Goal: Download file/media

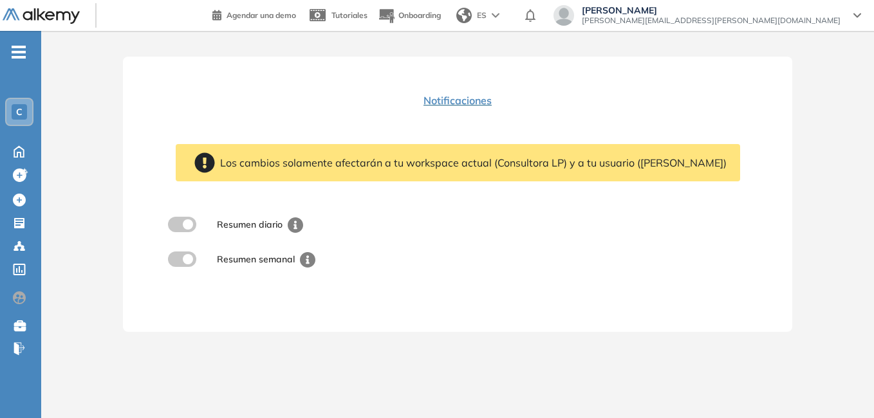
click at [20, 107] on span "C" at bounding box center [19, 112] width 6 height 10
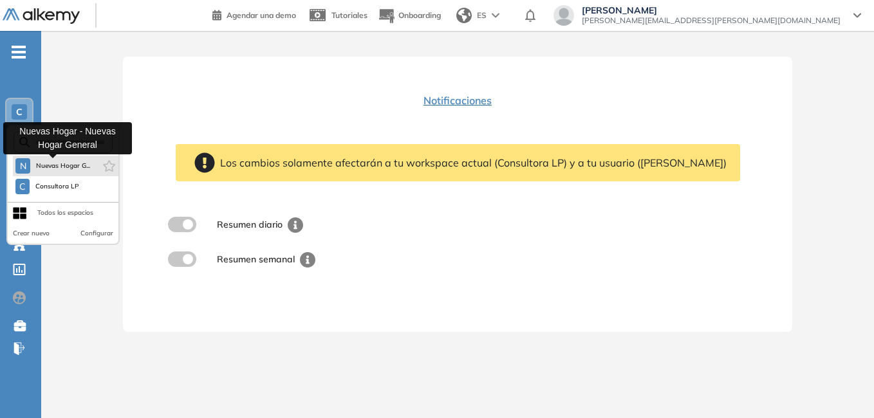
click at [66, 161] on span "Nuevas Hogar G..." at bounding box center [62, 166] width 55 height 10
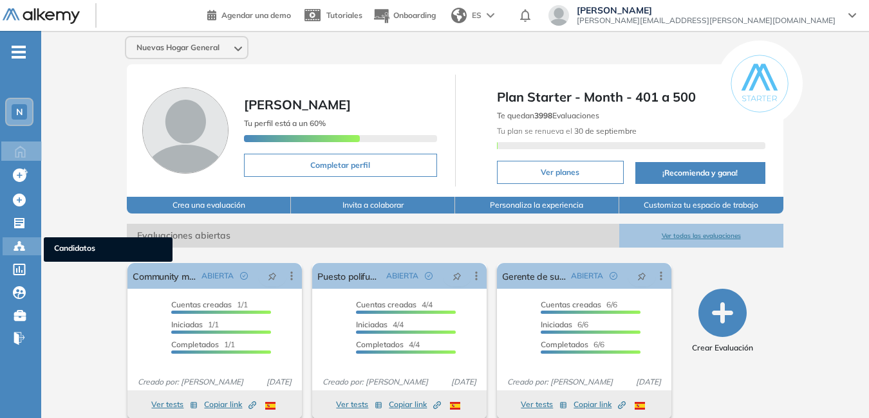
click at [63, 248] on span "Candidatos" at bounding box center [108, 250] width 108 height 14
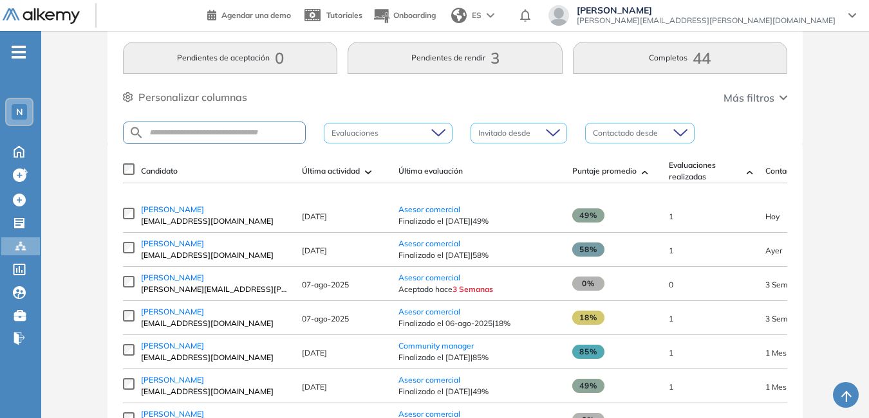
scroll to position [64, 0]
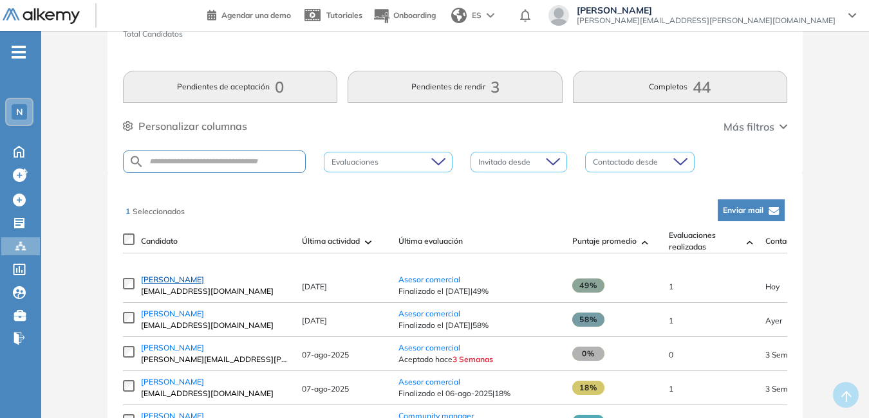
click at [171, 284] on span "[PERSON_NAME]" at bounding box center [172, 280] width 63 height 10
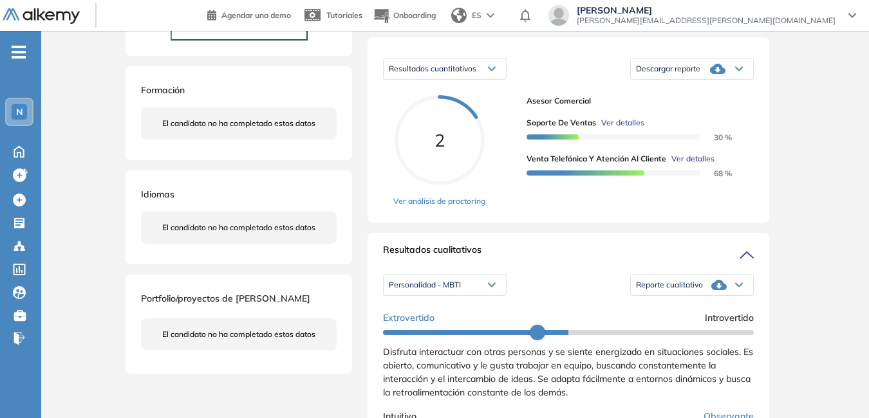
click at [665, 290] on span "Reporte cualitativo" at bounding box center [669, 285] width 67 height 10
click at [664, 310] on li "Reporte con Afinidad AI" at bounding box center [676, 303] width 79 height 13
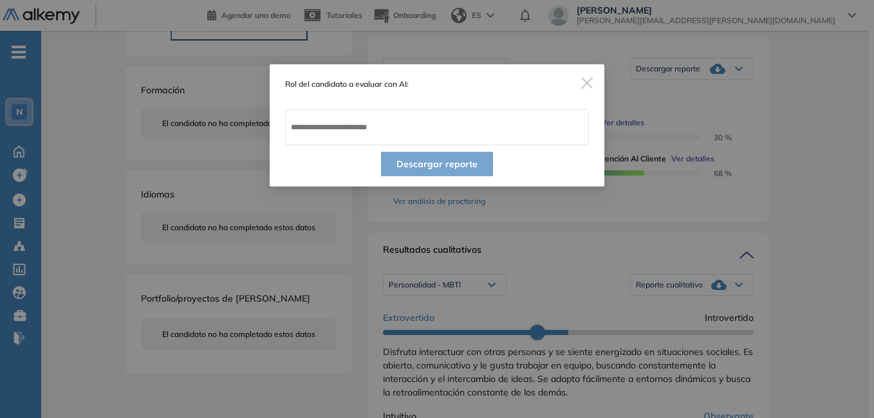
click at [592, 75] on span "Close" at bounding box center [587, 81] width 35 height 35
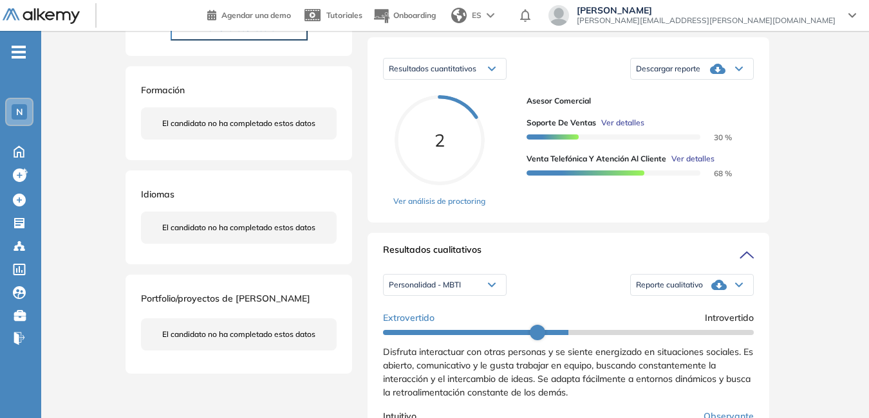
click at [662, 290] on span "Reporte cualitativo" at bounding box center [669, 285] width 67 height 10
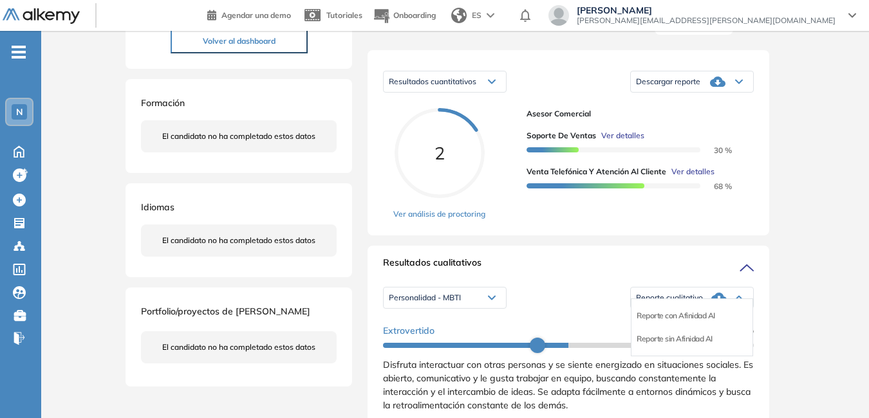
scroll to position [193, 0]
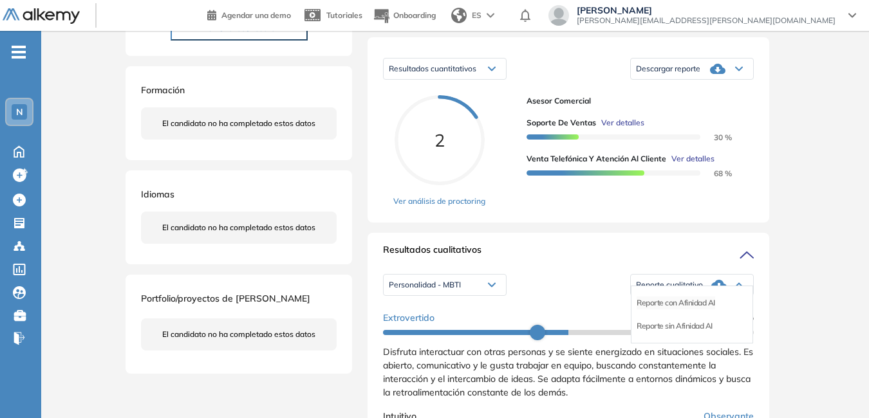
click at [663, 310] on li "Reporte con Afinidad AI" at bounding box center [676, 303] width 79 height 13
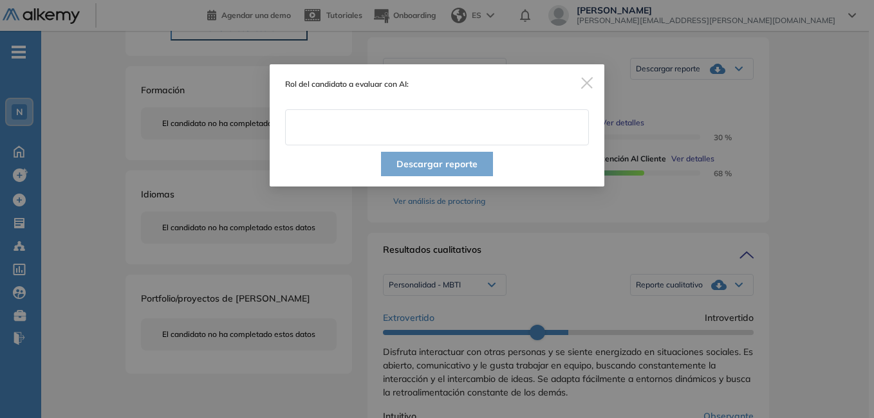
click at [314, 121] on input "text" at bounding box center [437, 127] width 304 height 36
type input "**********"
click at [411, 164] on button "Descargar reporte" at bounding box center [437, 164] width 112 height 24
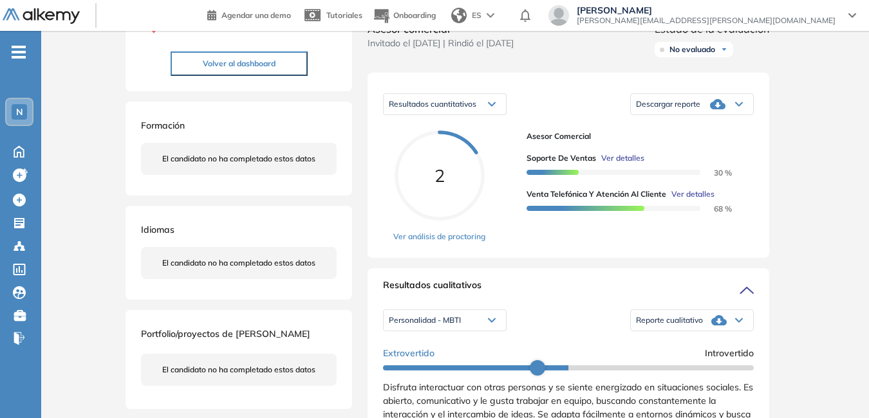
scroll to position [129, 0]
